Goal: Find specific page/section: Find specific page/section

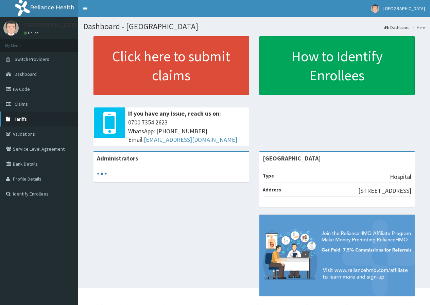
click at [37, 114] on link "Tariffs" at bounding box center [39, 118] width 78 height 15
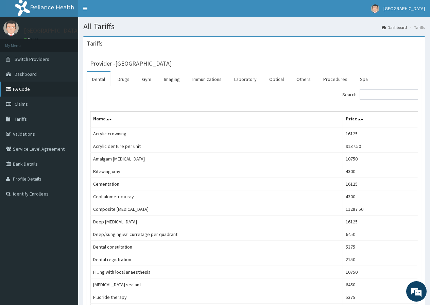
click at [26, 83] on link "PA Code" at bounding box center [39, 89] width 78 height 15
